Goal: Task Accomplishment & Management: Manage account settings

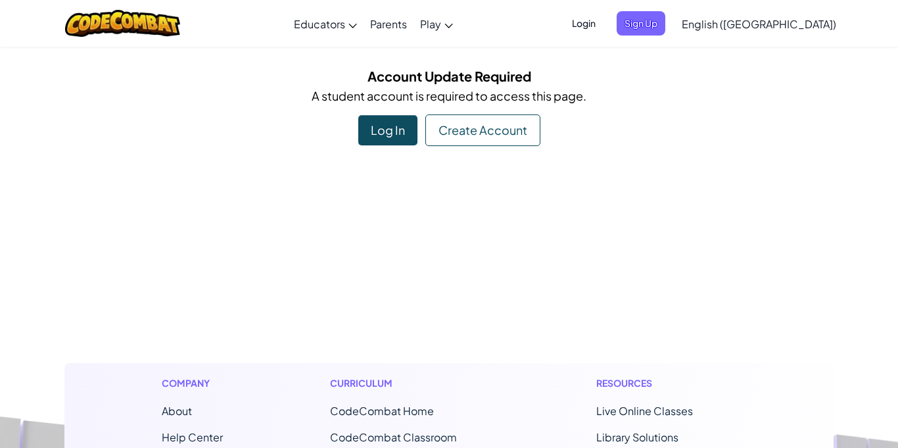
click at [603, 23] on span "Login" at bounding box center [583, 23] width 39 height 24
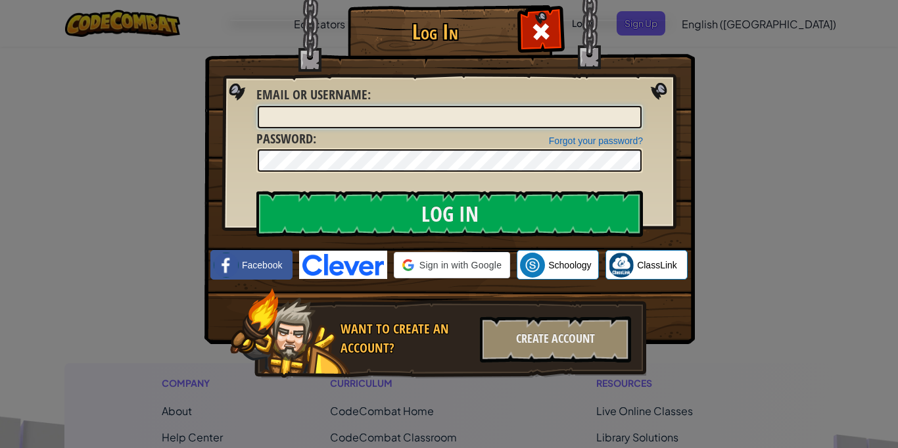
type input "ChloeH19869492"
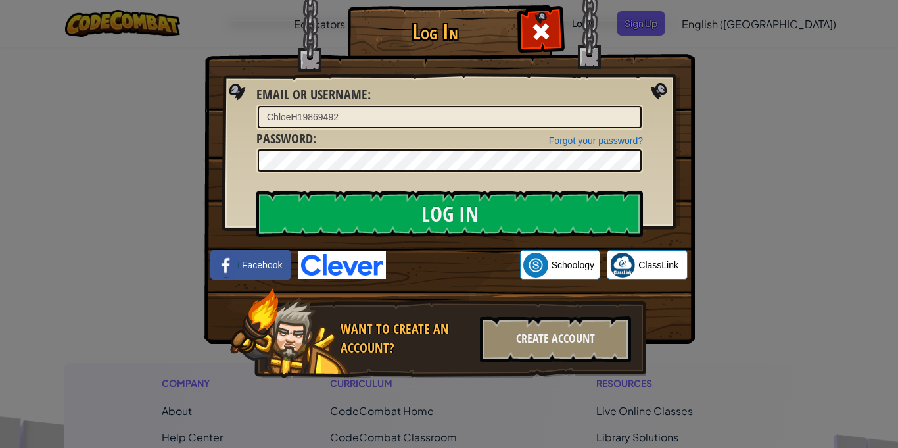
click at [773, 154] on div "Log In Unknown Error Email or Username : ChloeH19869492 Forgot your password? P…" at bounding box center [449, 224] width 898 height 448
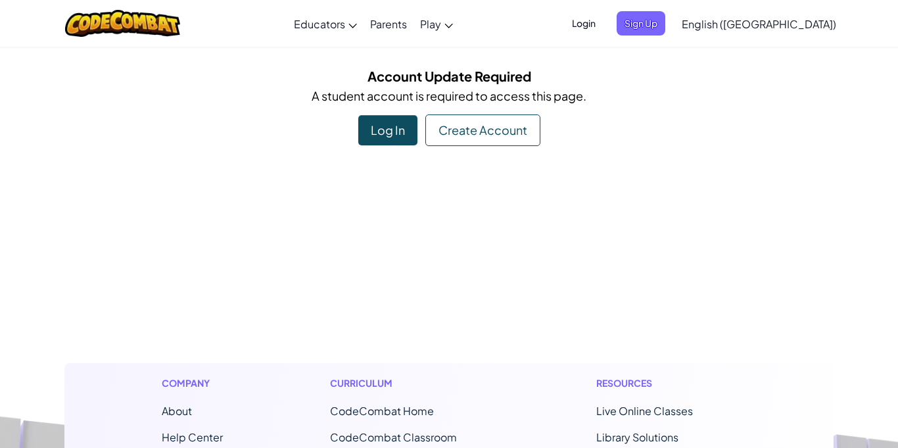
click at [603, 27] on span "Login" at bounding box center [583, 23] width 39 height 24
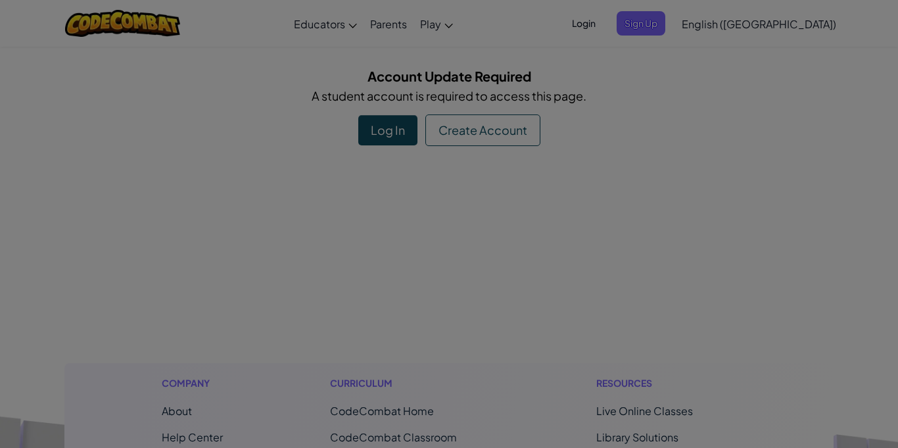
type input "ChloeH19869492"
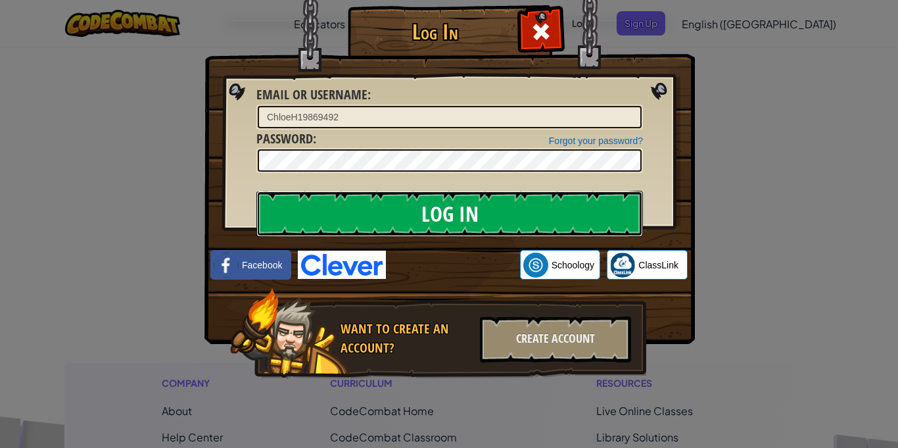
click at [609, 211] on input "Log In" at bounding box center [449, 214] width 386 height 46
